Goal: Find specific page/section: Find specific page/section

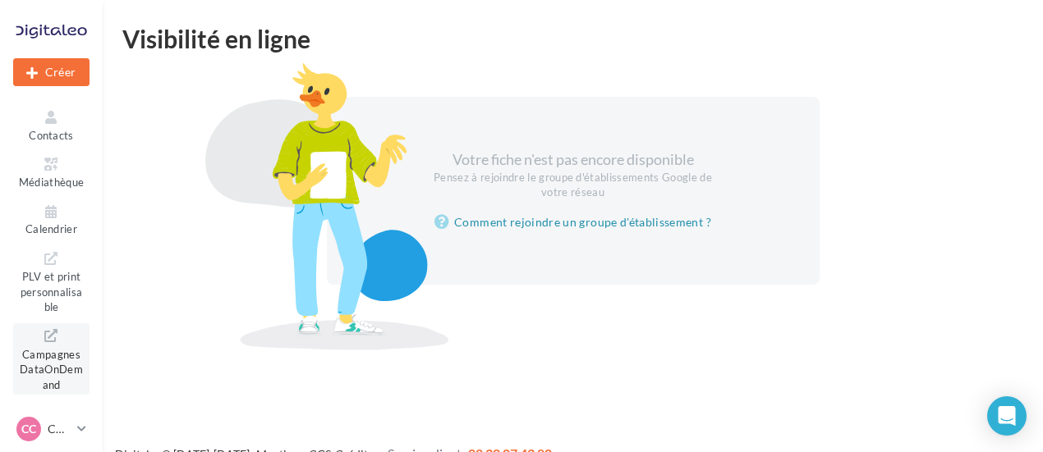
scroll to position [277, 0]
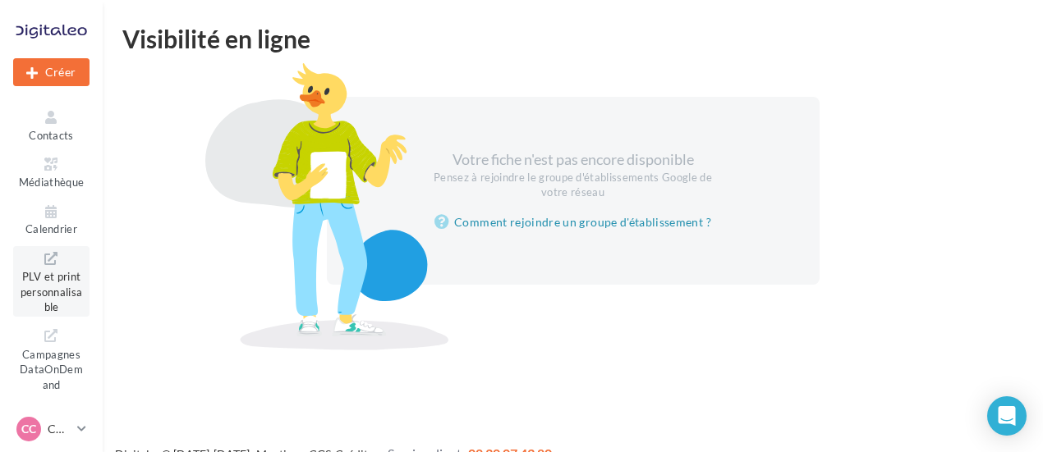
click at [44, 267] on span "PLV et print personnalisable" at bounding box center [52, 290] width 62 height 47
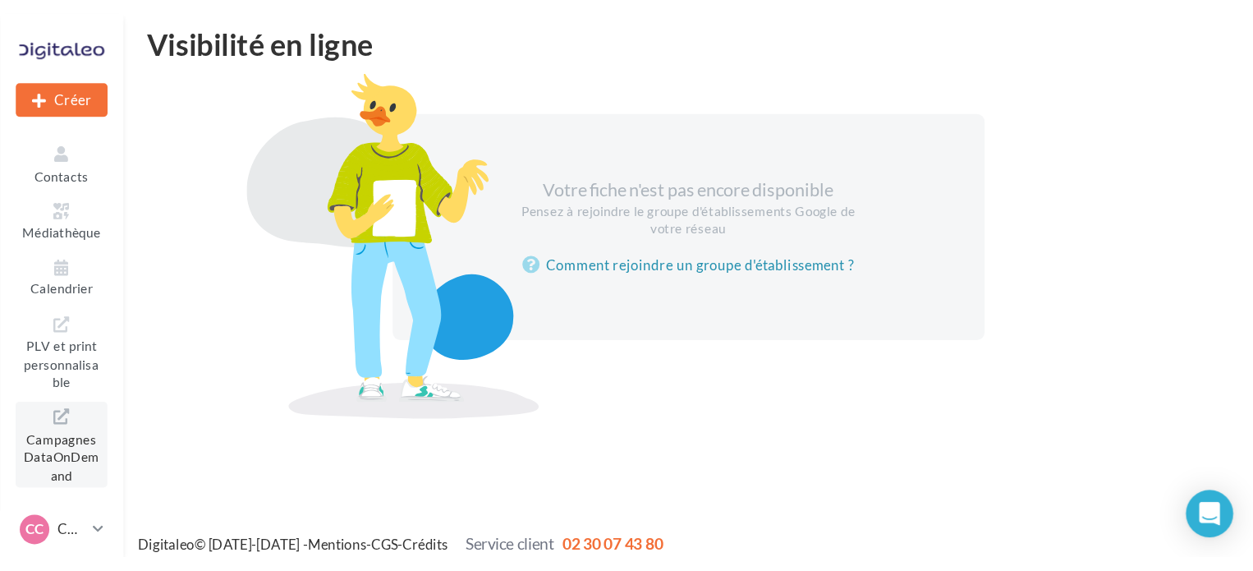
scroll to position [26, 0]
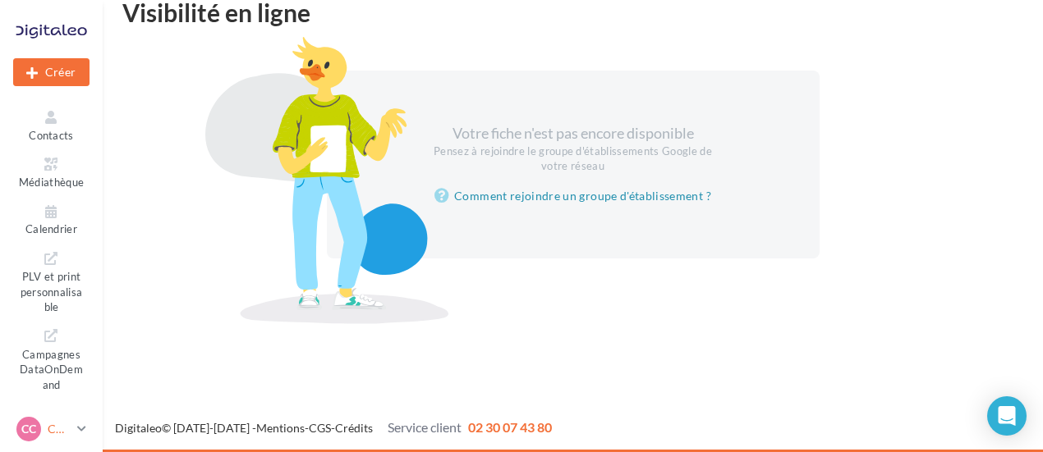
click at [48, 432] on p "CUPRA CHANTELOUP" at bounding box center [59, 429] width 23 height 16
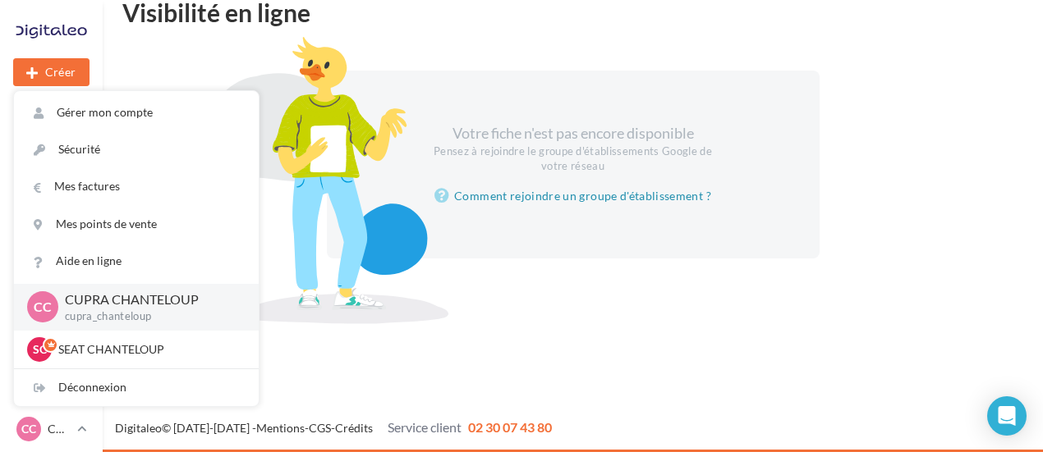
click at [79, 303] on p "CUPRA CHANTELOUP" at bounding box center [149, 300] width 168 height 19
click at [85, 305] on p "CUPRA CHANTELOUP" at bounding box center [149, 300] width 168 height 19
click at [362, 328] on div "Nouvelle campagne Créer Notifications 3 Opérations Boîte de réception Visibilit…" at bounding box center [521, 226] width 1043 height 452
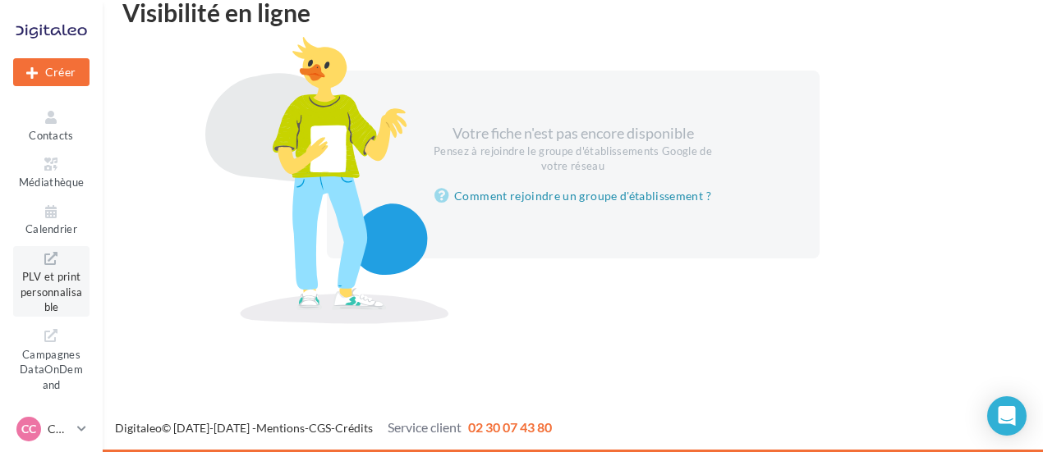
click at [57, 267] on span "PLV et print personnalisable" at bounding box center [52, 290] width 62 height 47
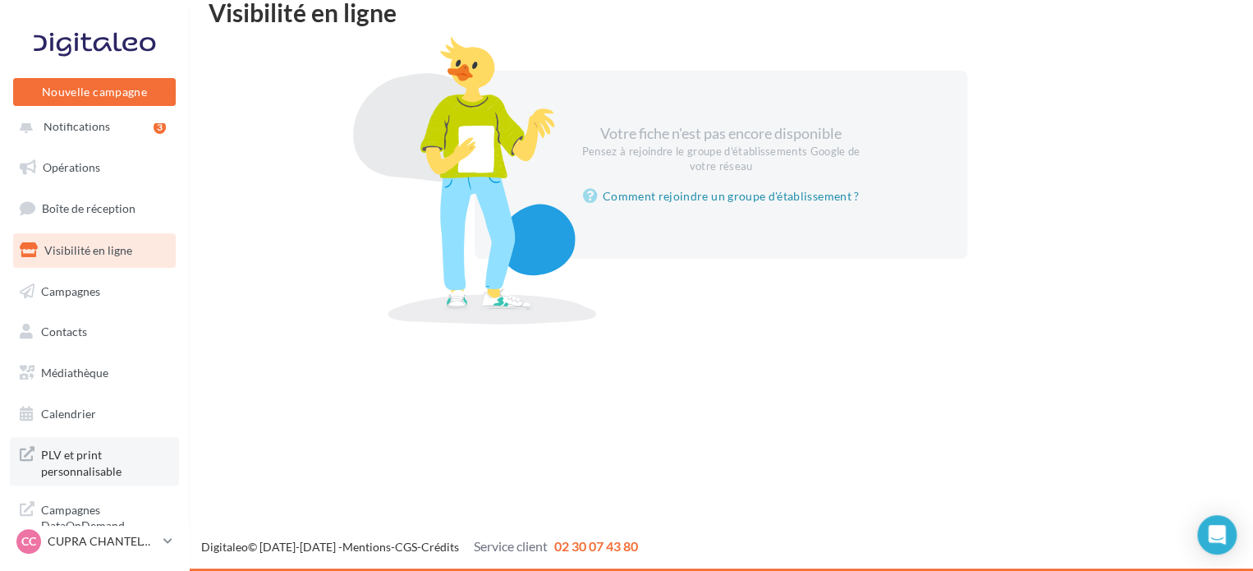
scroll to position [14, 0]
click at [62, 536] on p "CUPRA CHANTELOUP" at bounding box center [102, 541] width 109 height 16
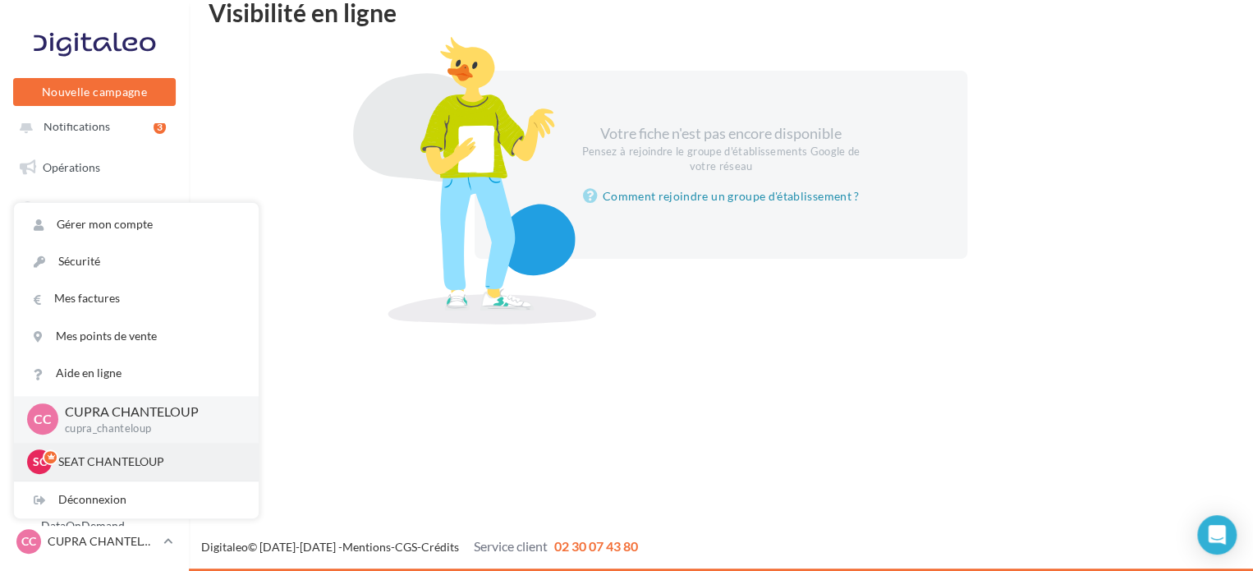
click at [85, 461] on p "SEAT CHANTELOUP" at bounding box center [148, 461] width 181 height 16
